Goal: Browse casually

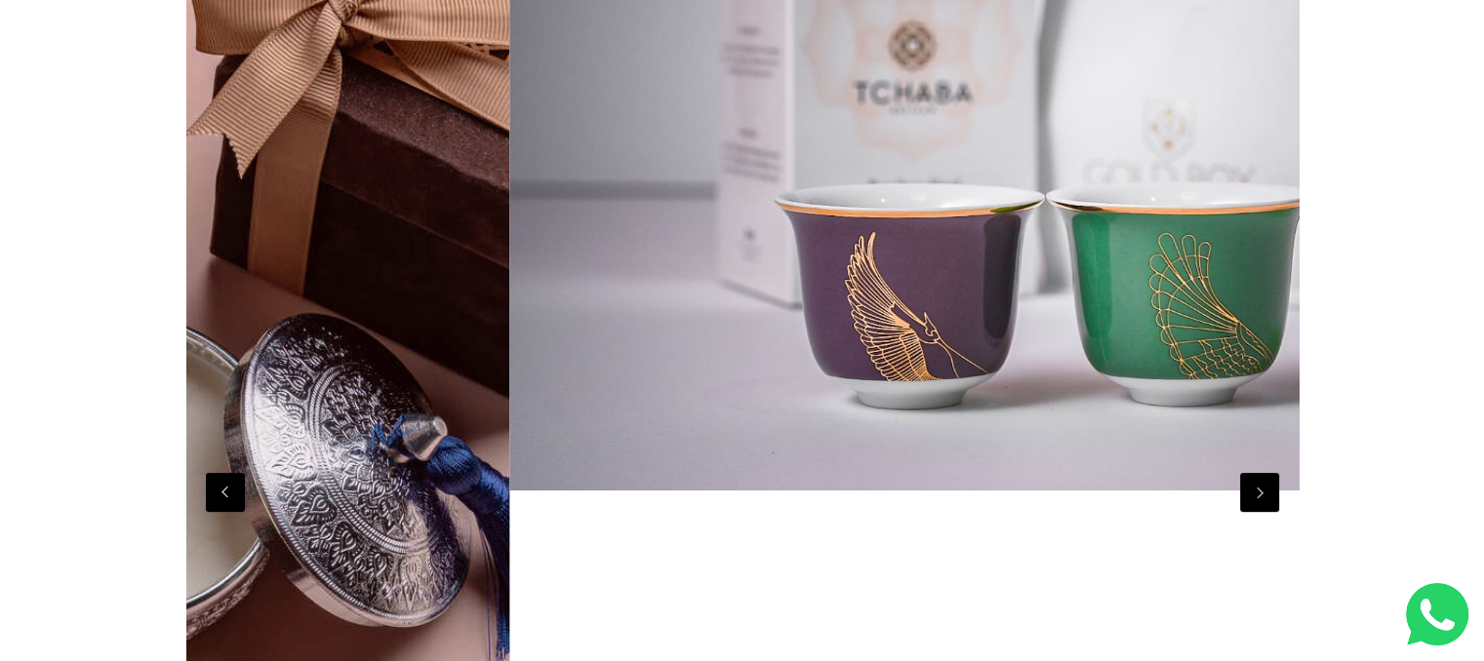
scroll to position [0, 10007]
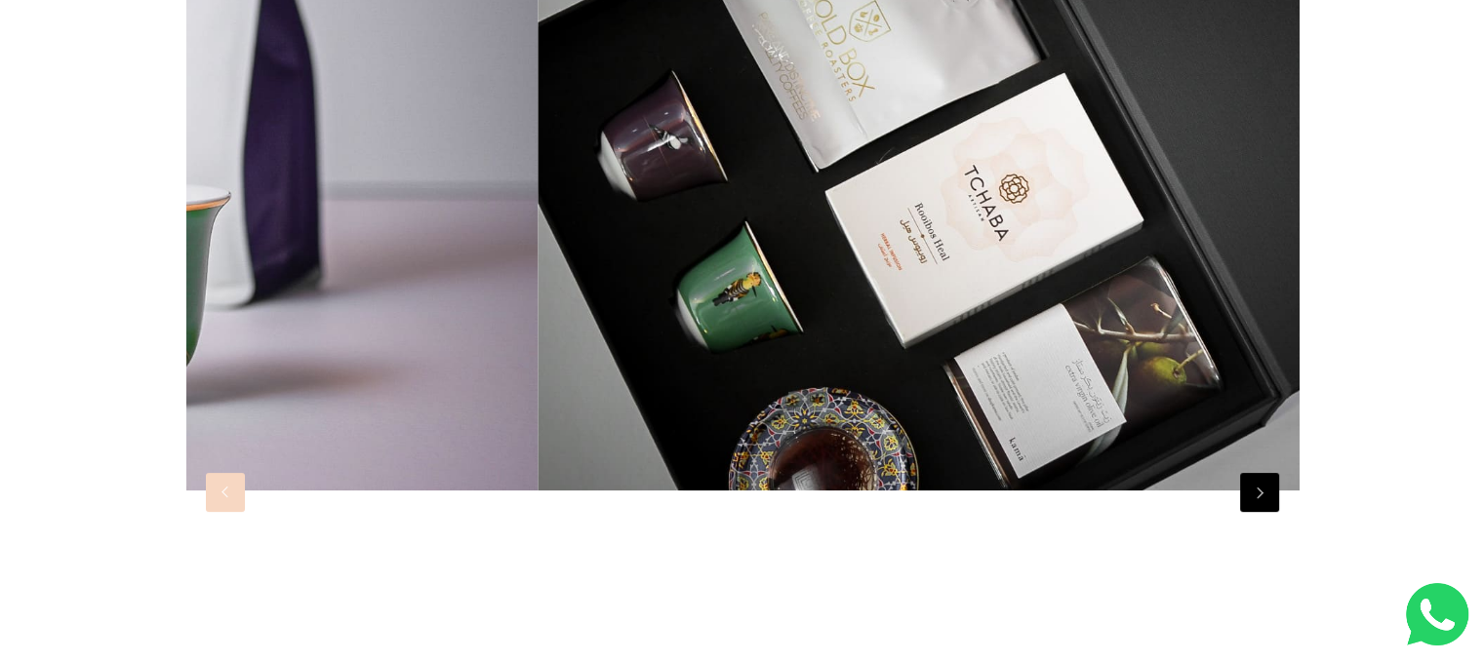
click at [218, 479] on button "Previous" at bounding box center [225, 492] width 39 height 39
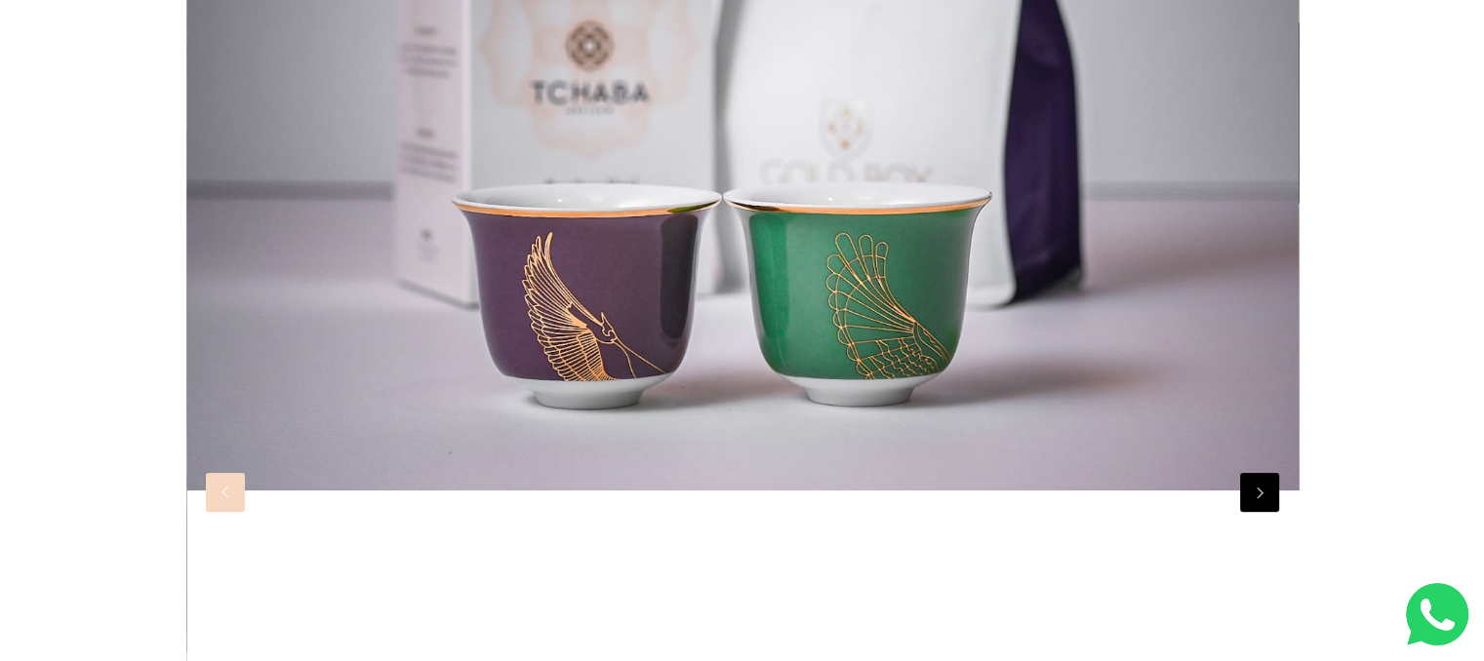
click at [218, 479] on button "Previous" at bounding box center [225, 492] width 39 height 39
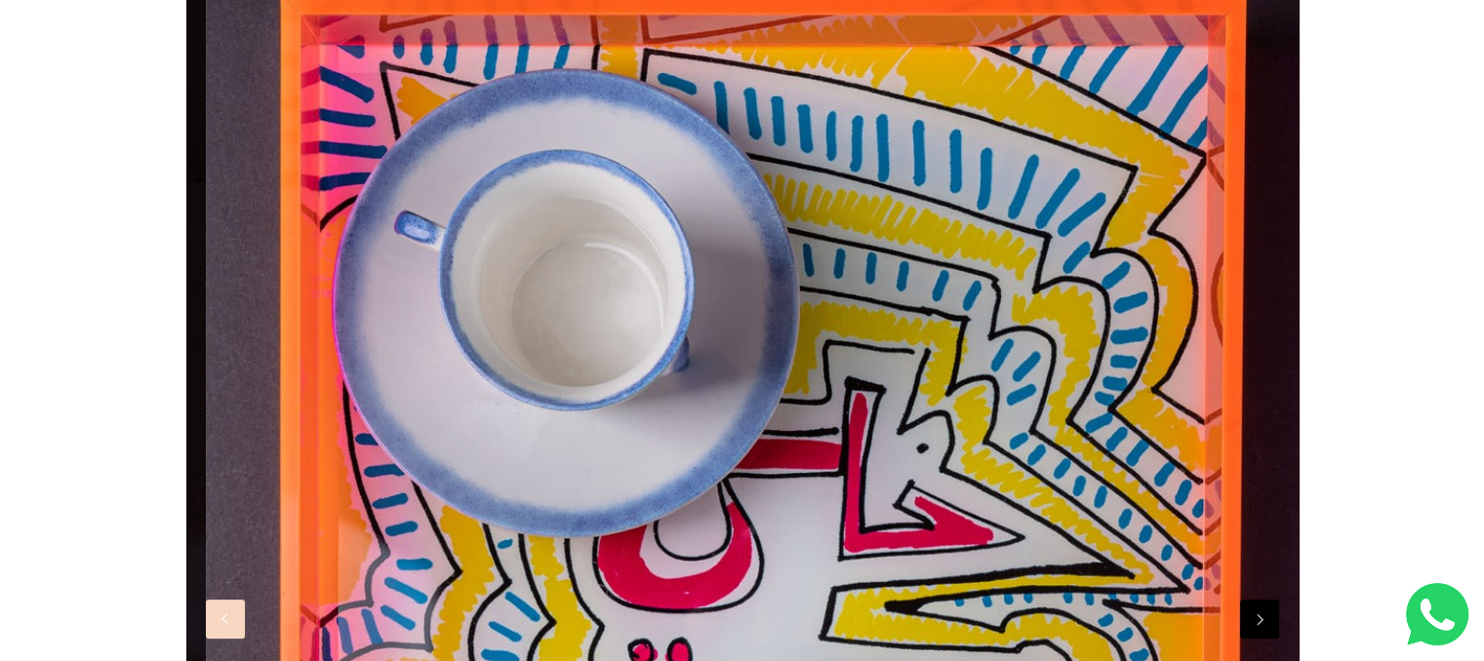
scroll to position [0, 7783]
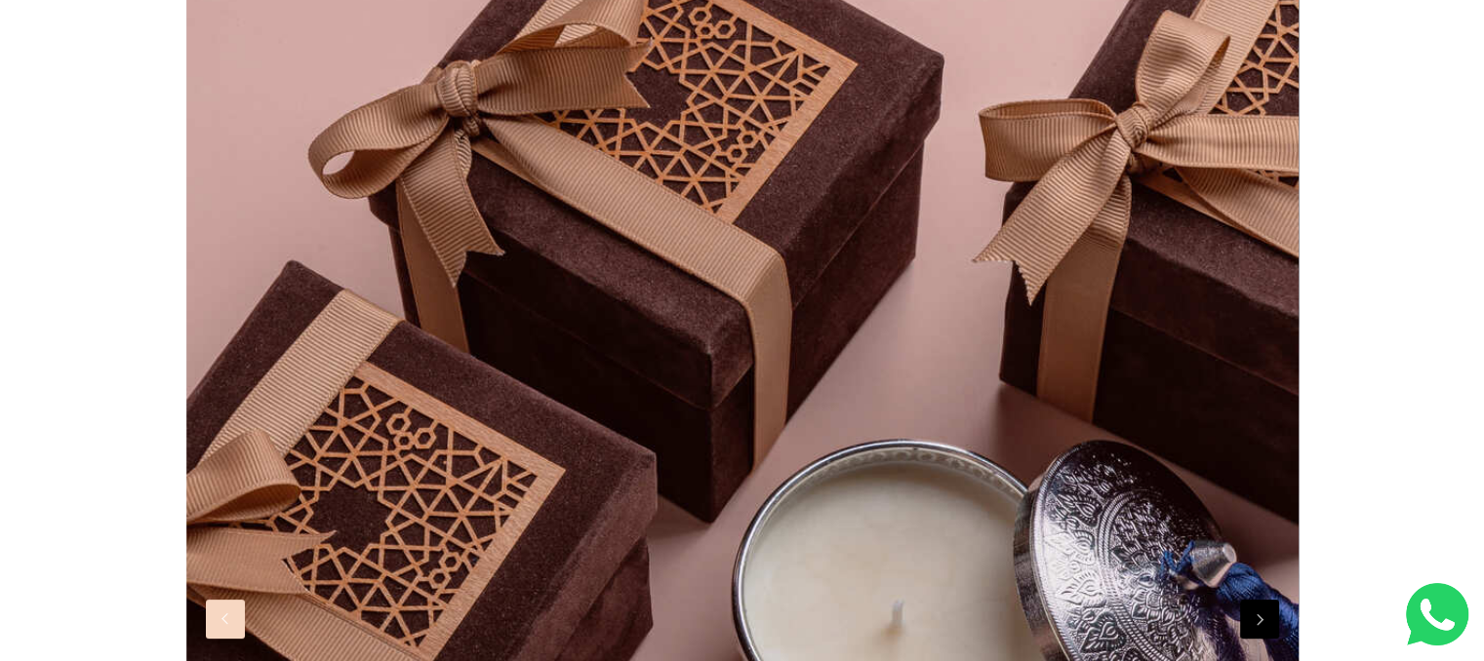
click at [230, 640] on img at bounding box center [742, 616] width 1112 height 1481
click at [226, 617] on button "Previous" at bounding box center [225, 619] width 39 height 39
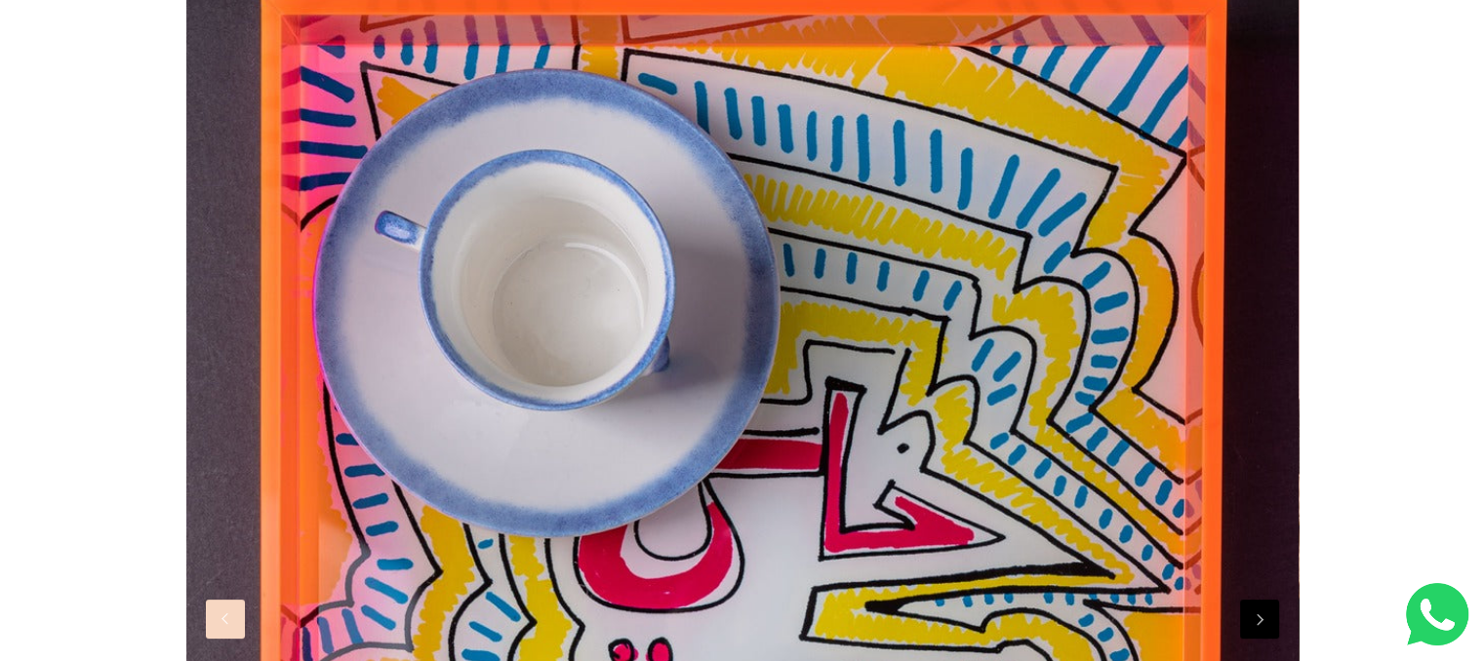
click at [226, 617] on button "Previous" at bounding box center [225, 619] width 39 height 39
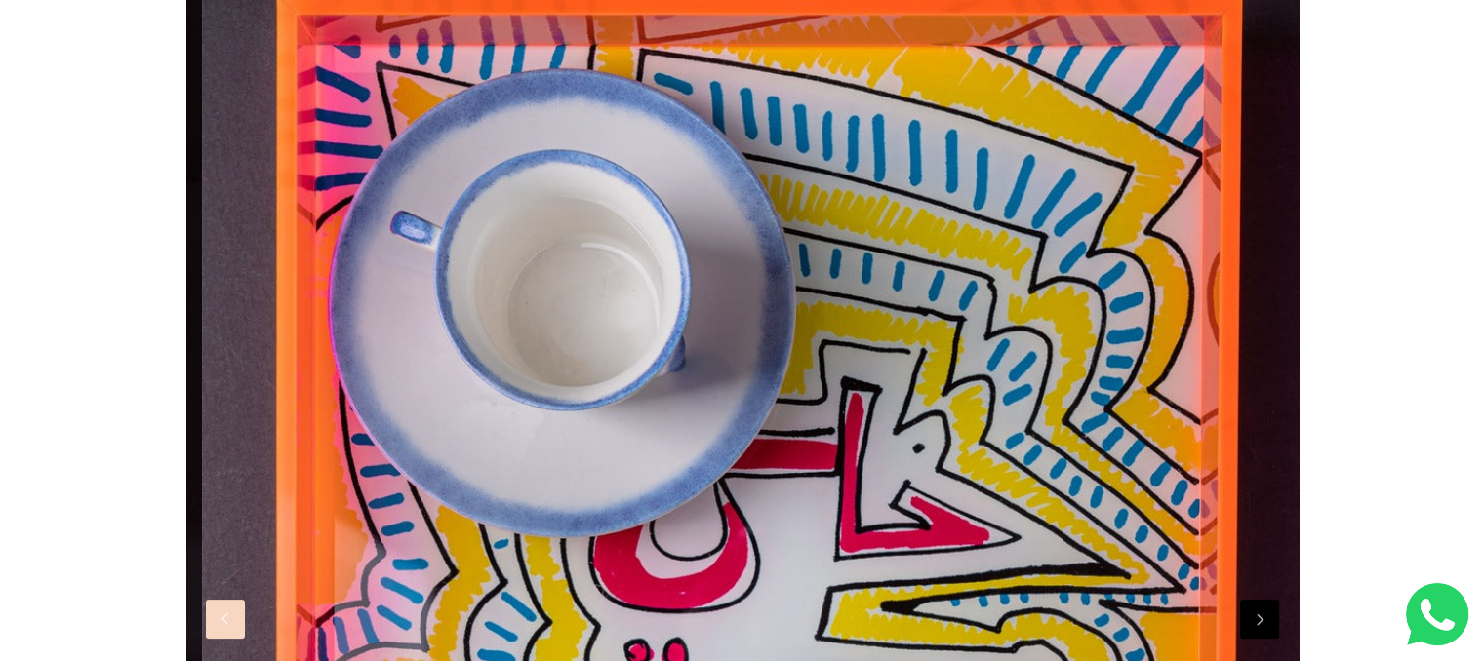
scroll to position [0, 7783]
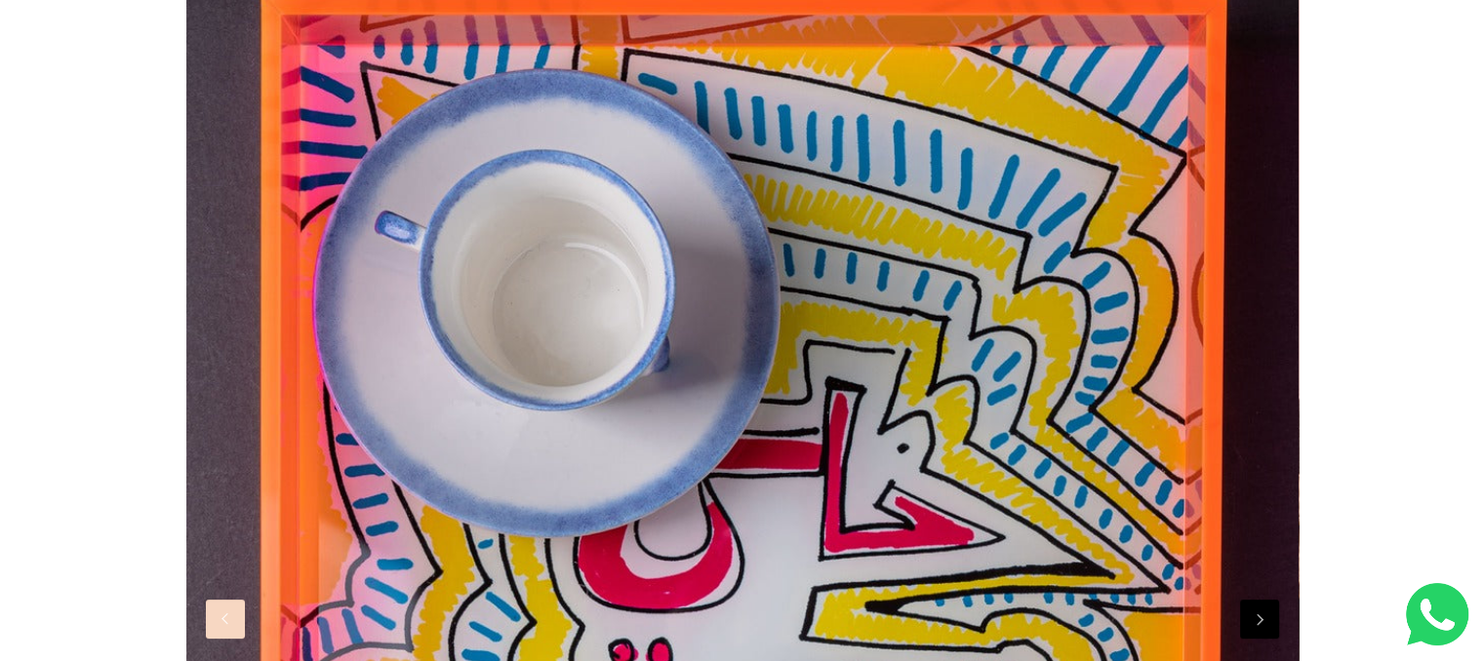
click at [226, 633] on button "Previous" at bounding box center [225, 619] width 39 height 39
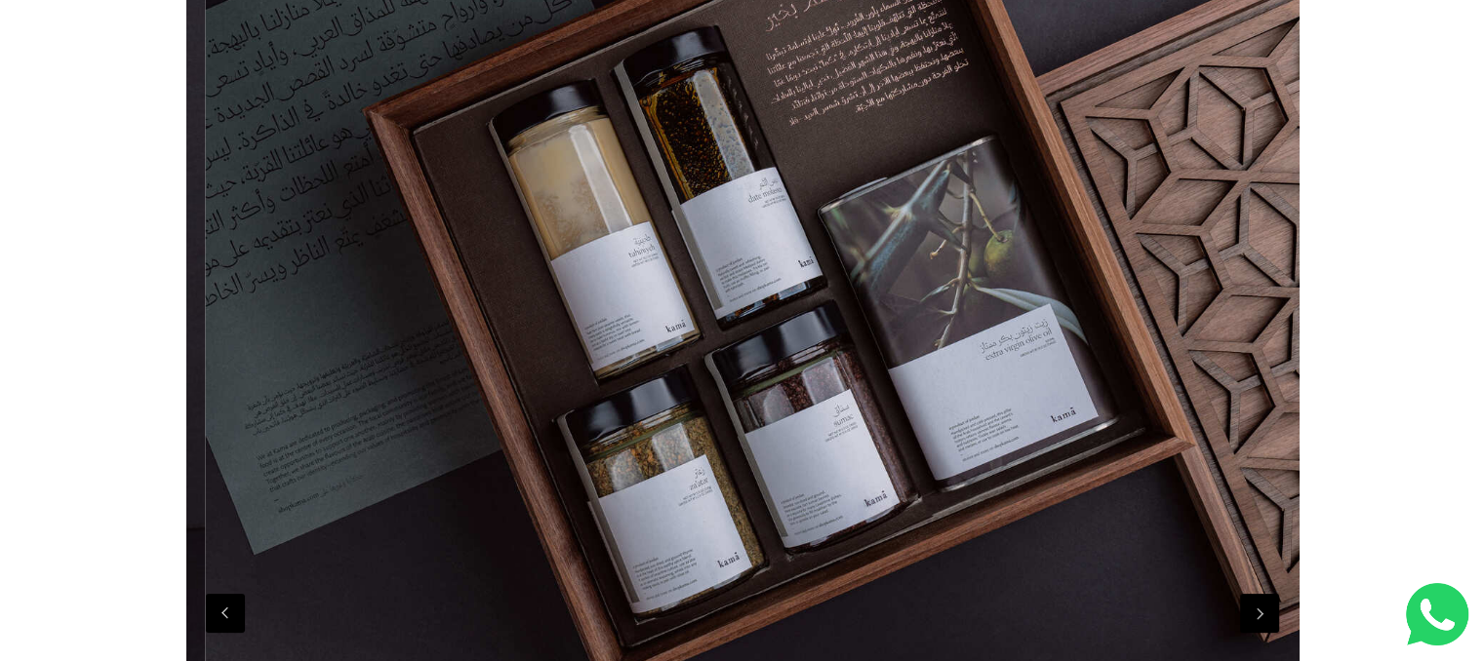
scroll to position [0, 4448]
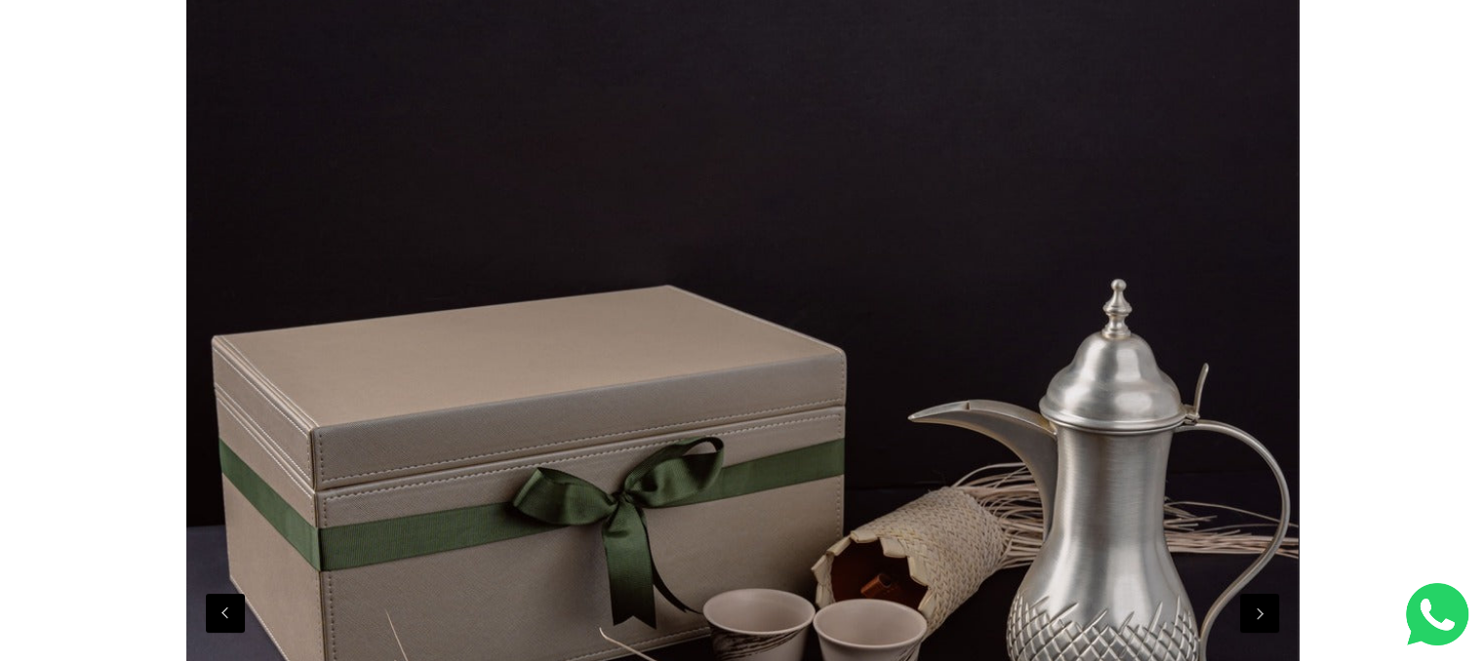
drag, startPoint x: 371, startPoint y: 472, endPoint x: 459, endPoint y: 464, distance: 89.1
click at [459, 464] on div at bounding box center [742, 614] width 12231 height 1517
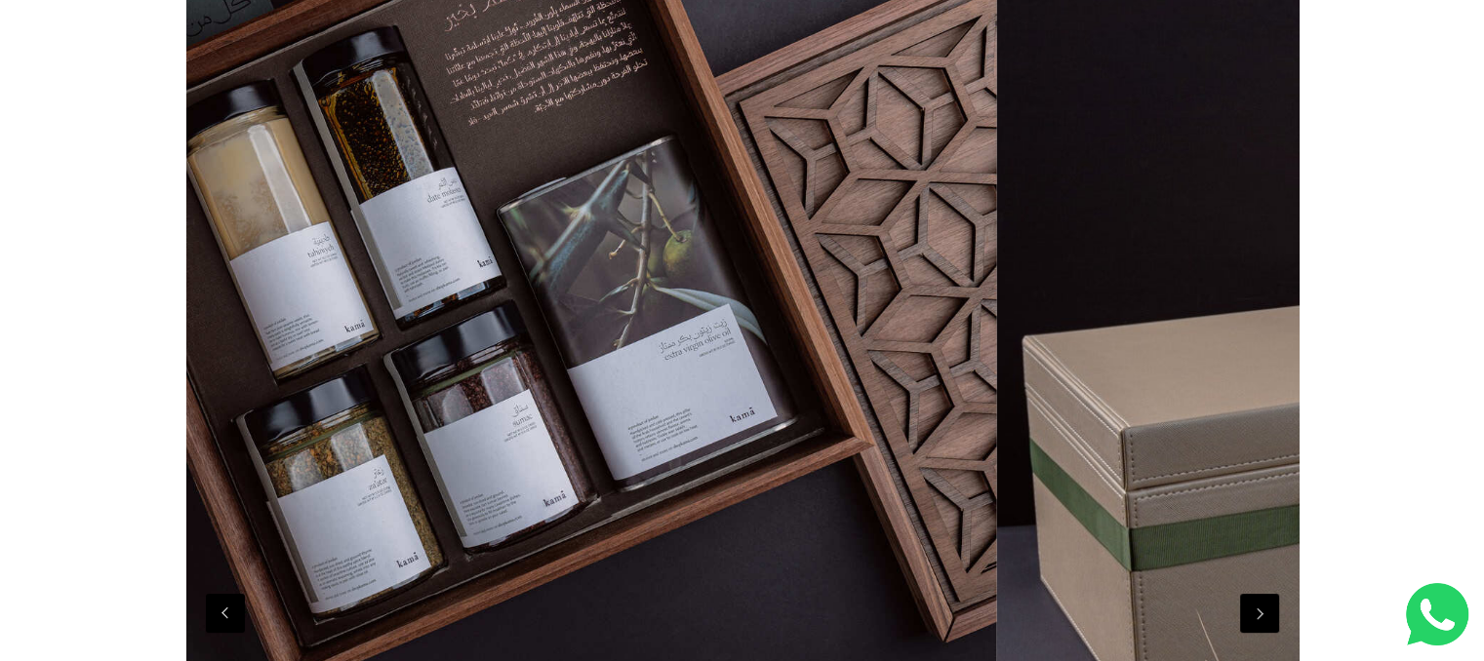
drag, startPoint x: 460, startPoint y: 463, endPoint x: 1213, endPoint y: 476, distance: 753.1
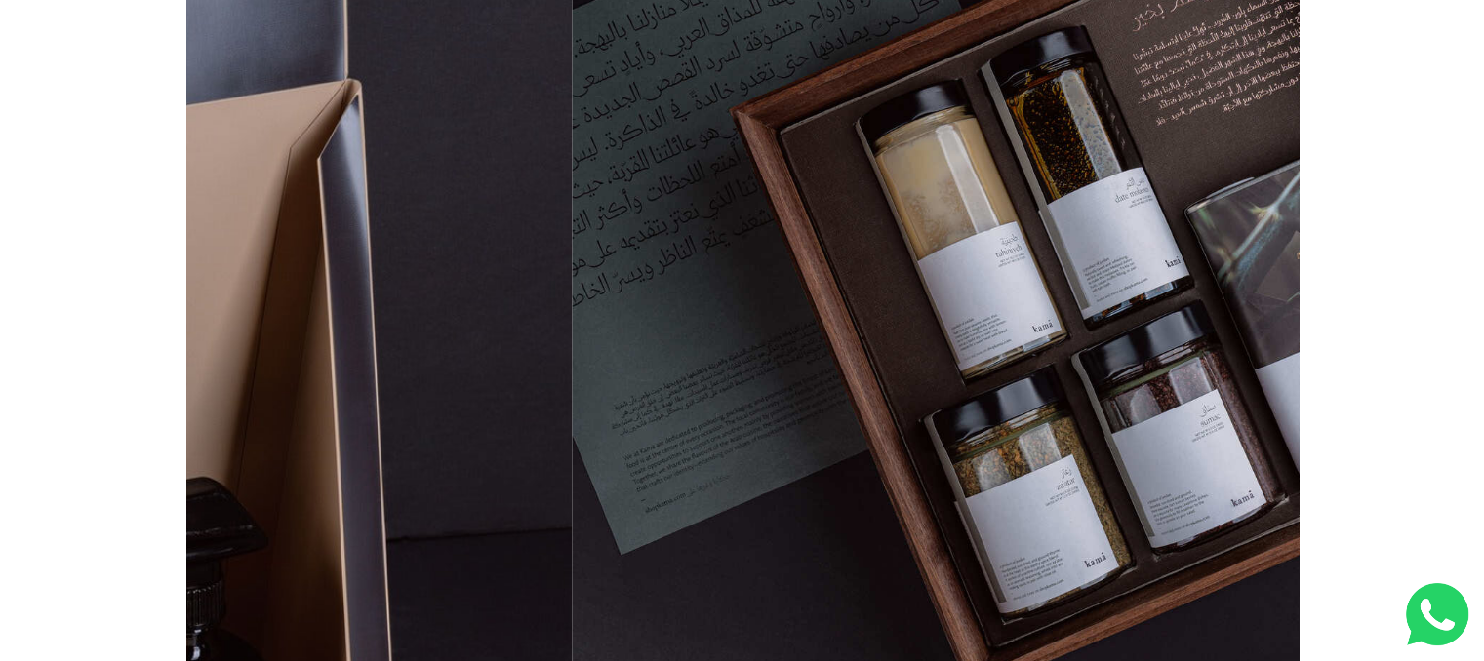
drag, startPoint x: 928, startPoint y: 451, endPoint x: 1362, endPoint y: 433, distance: 434.4
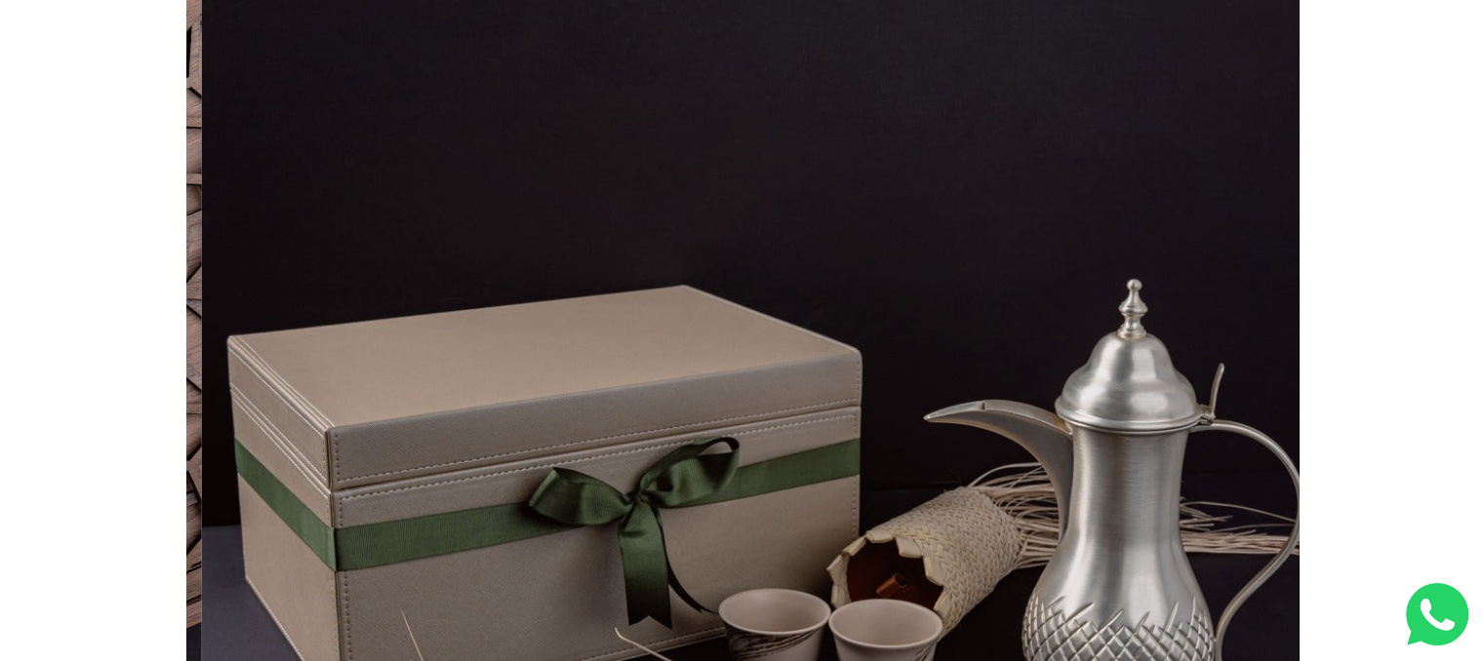
scroll to position [0, 5560]
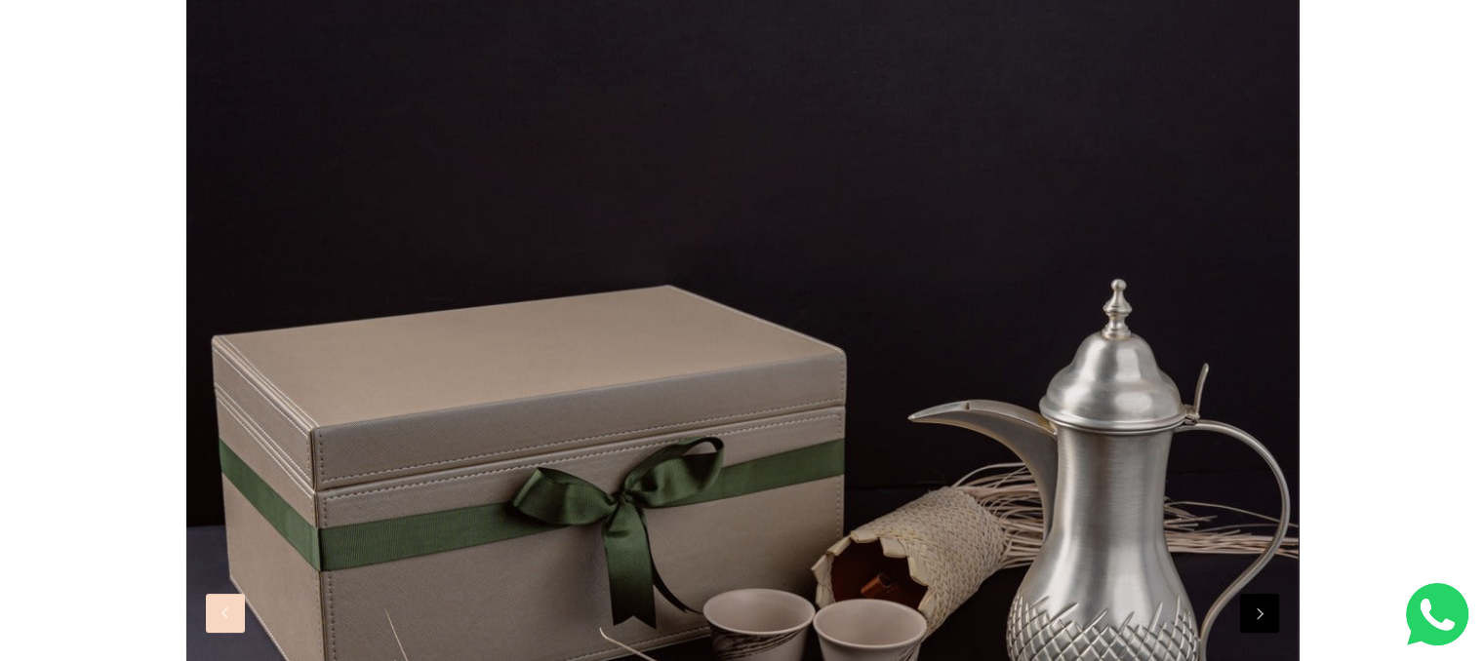
click at [231, 613] on button "Previous" at bounding box center [225, 613] width 39 height 39
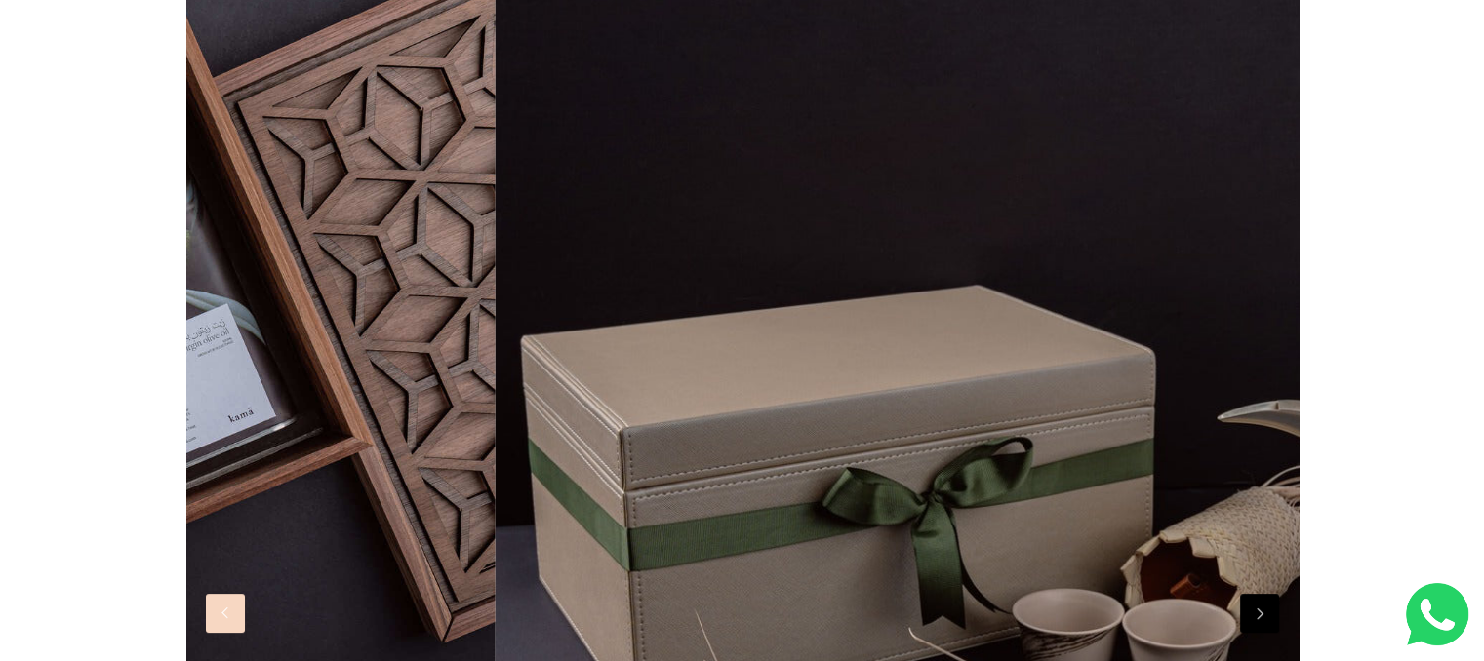
click at [231, 613] on button "Previous" at bounding box center [225, 613] width 39 height 39
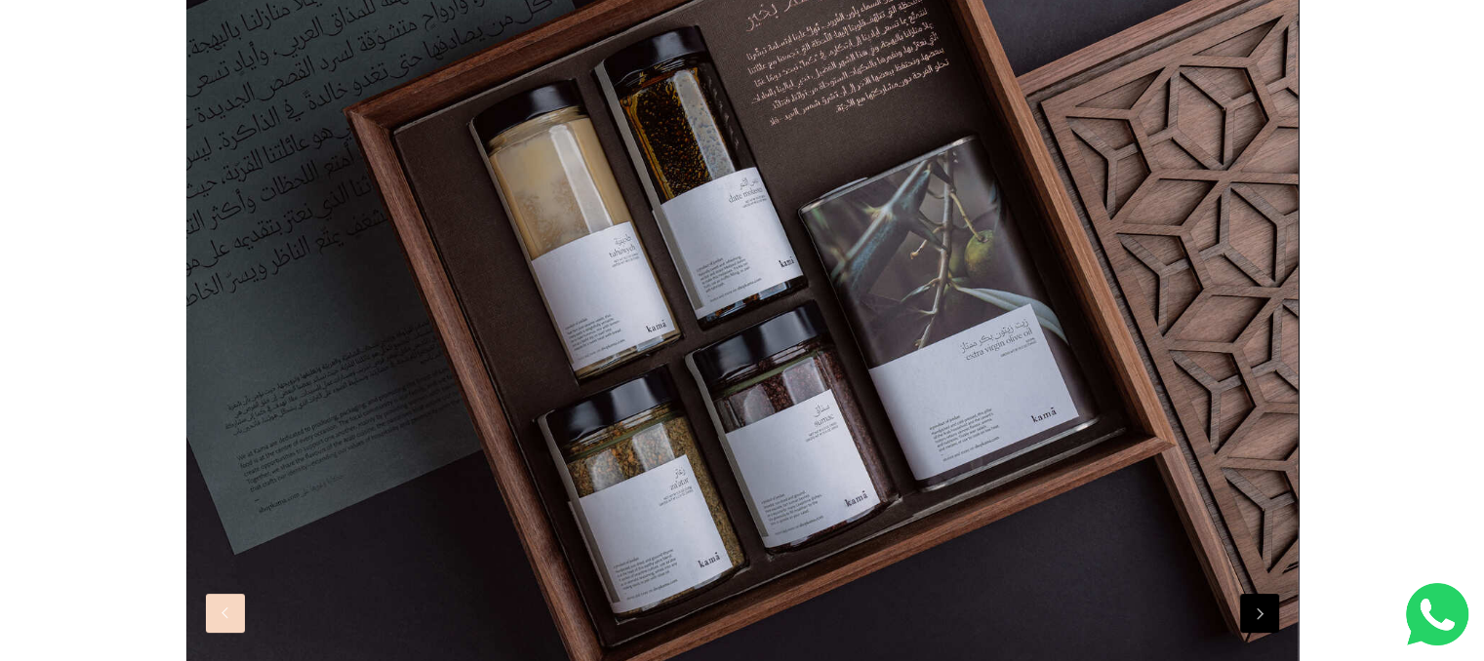
click at [231, 613] on button "Previous" at bounding box center [225, 613] width 39 height 39
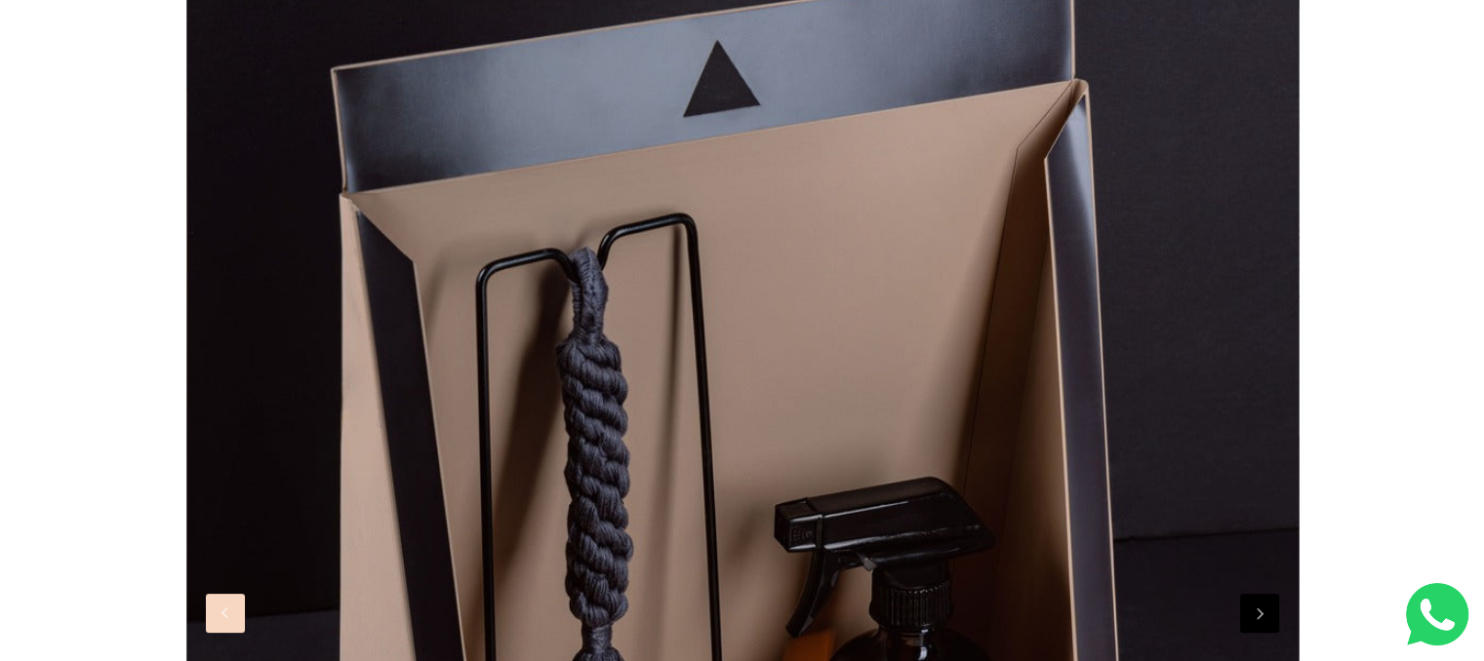
click at [231, 613] on button "Previous" at bounding box center [225, 613] width 39 height 39
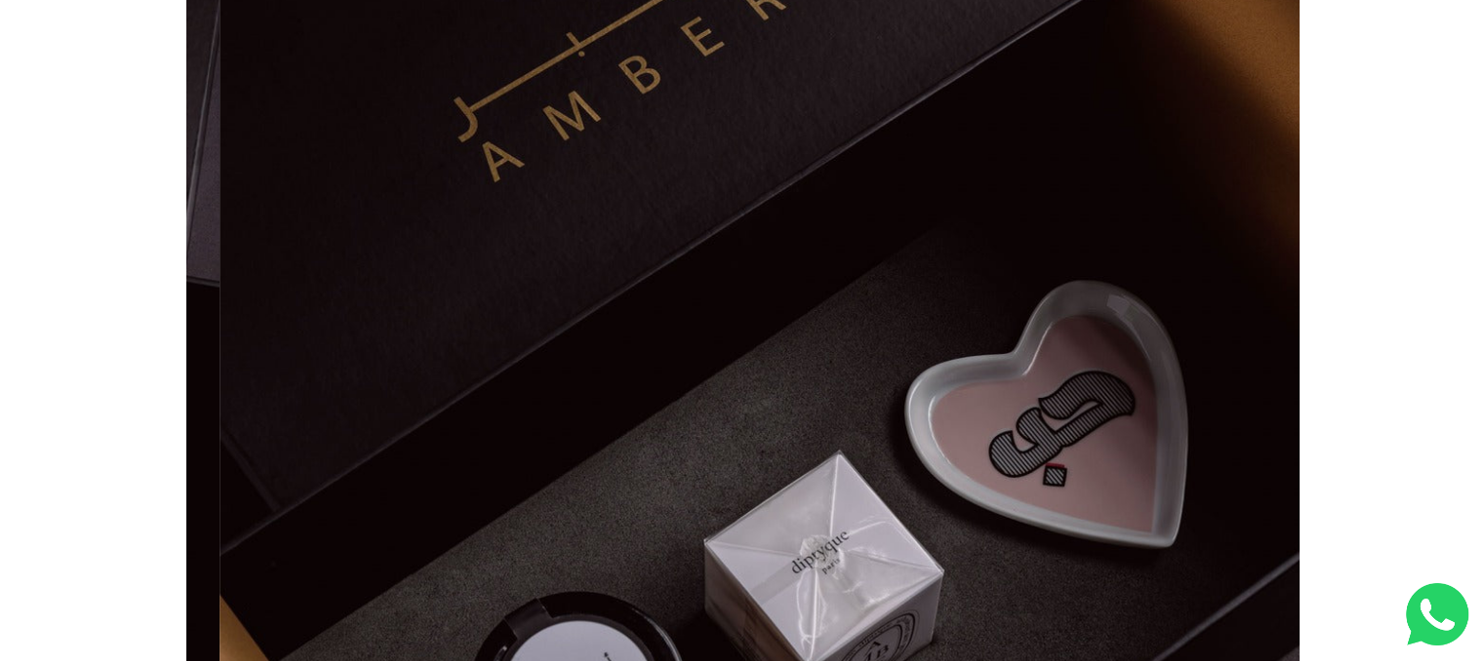
scroll to position [0, 1112]
